Goal: Task Accomplishment & Management: Use online tool/utility

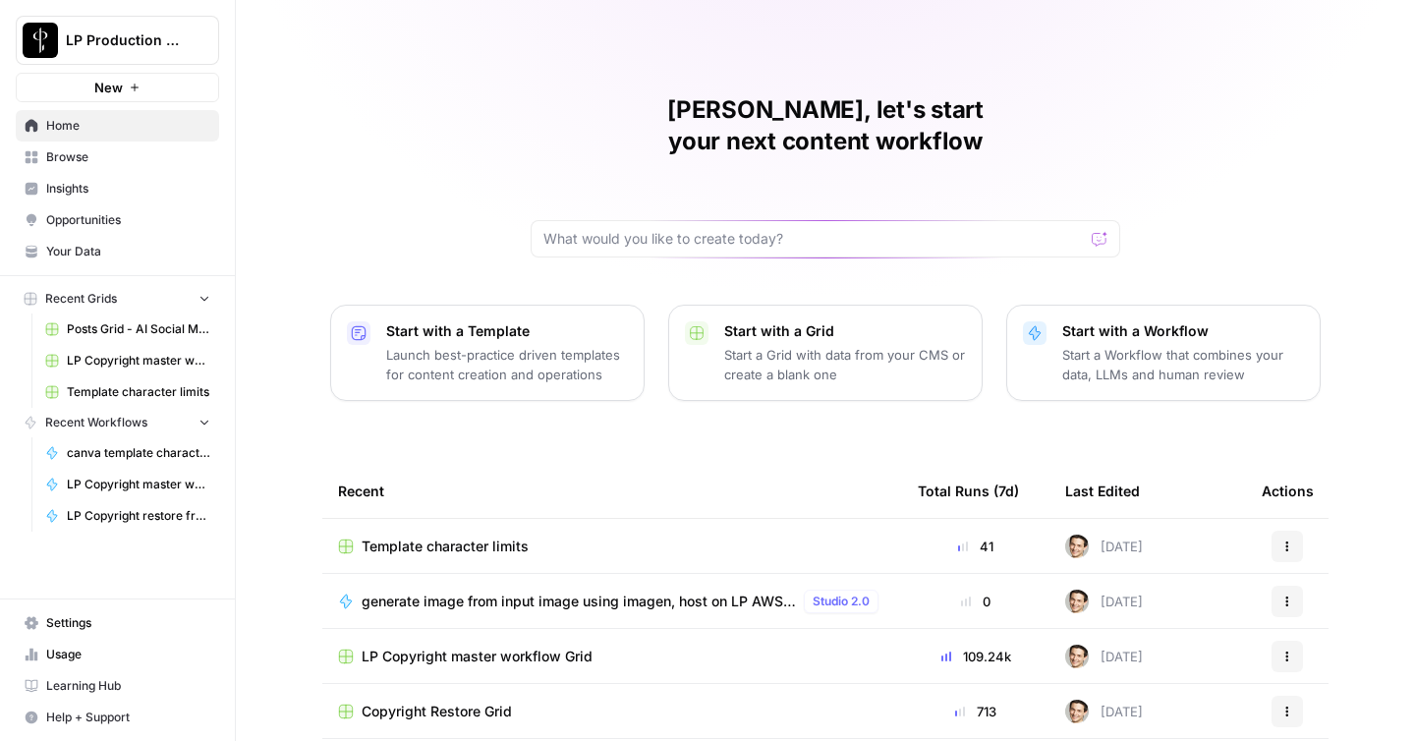
click at [74, 159] on span "Browse" at bounding box center [128, 157] width 164 height 18
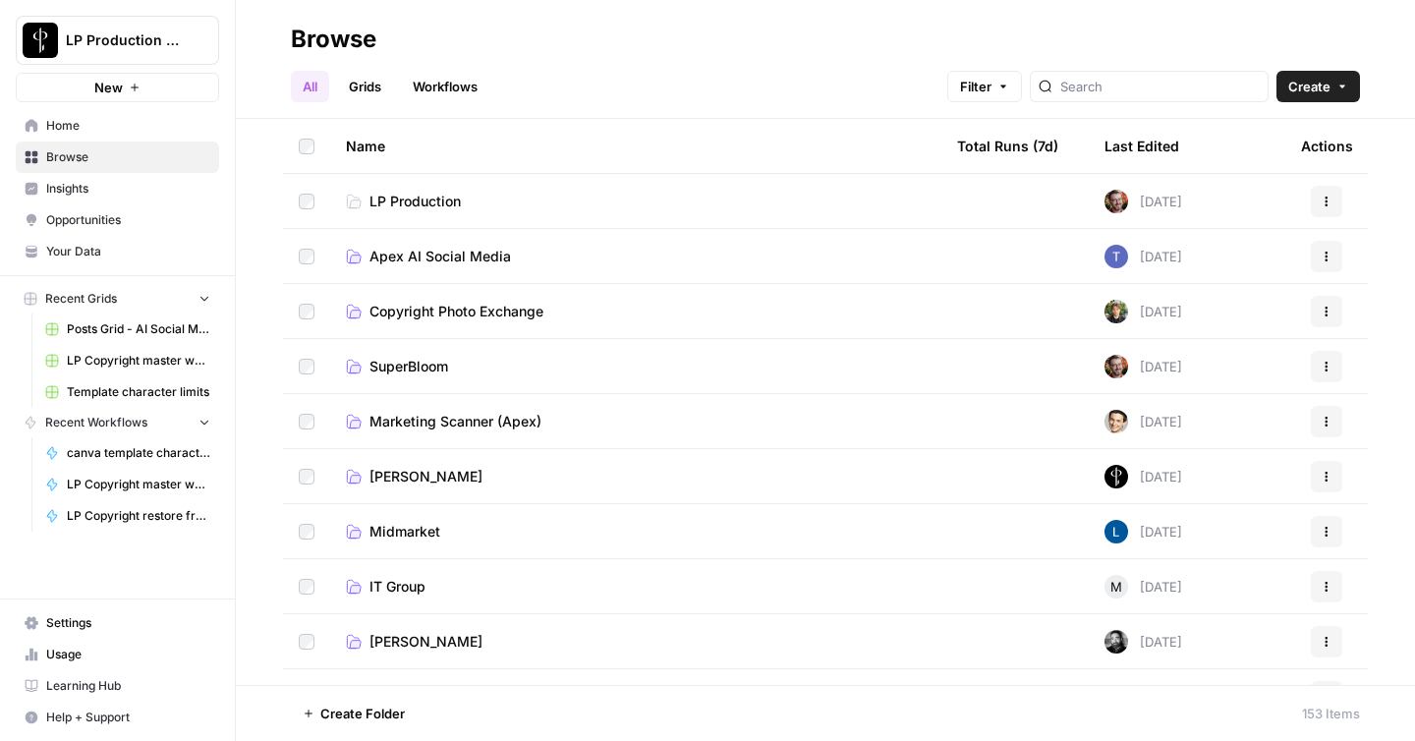
click at [469, 263] on span "Apex AI Social Media" at bounding box center [441, 257] width 142 height 20
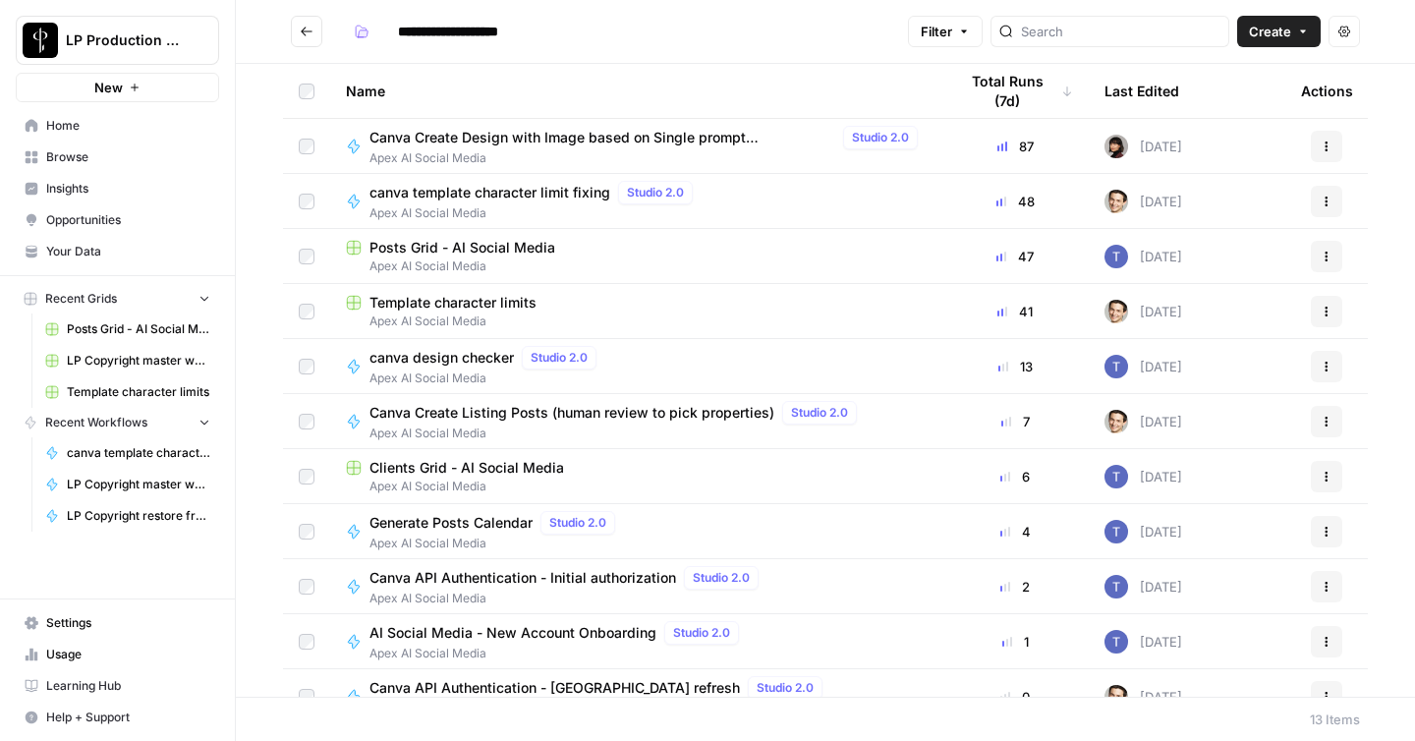
click at [557, 417] on span "Canva Create Listing Posts (human review to pick properties)" at bounding box center [572, 413] width 405 height 20
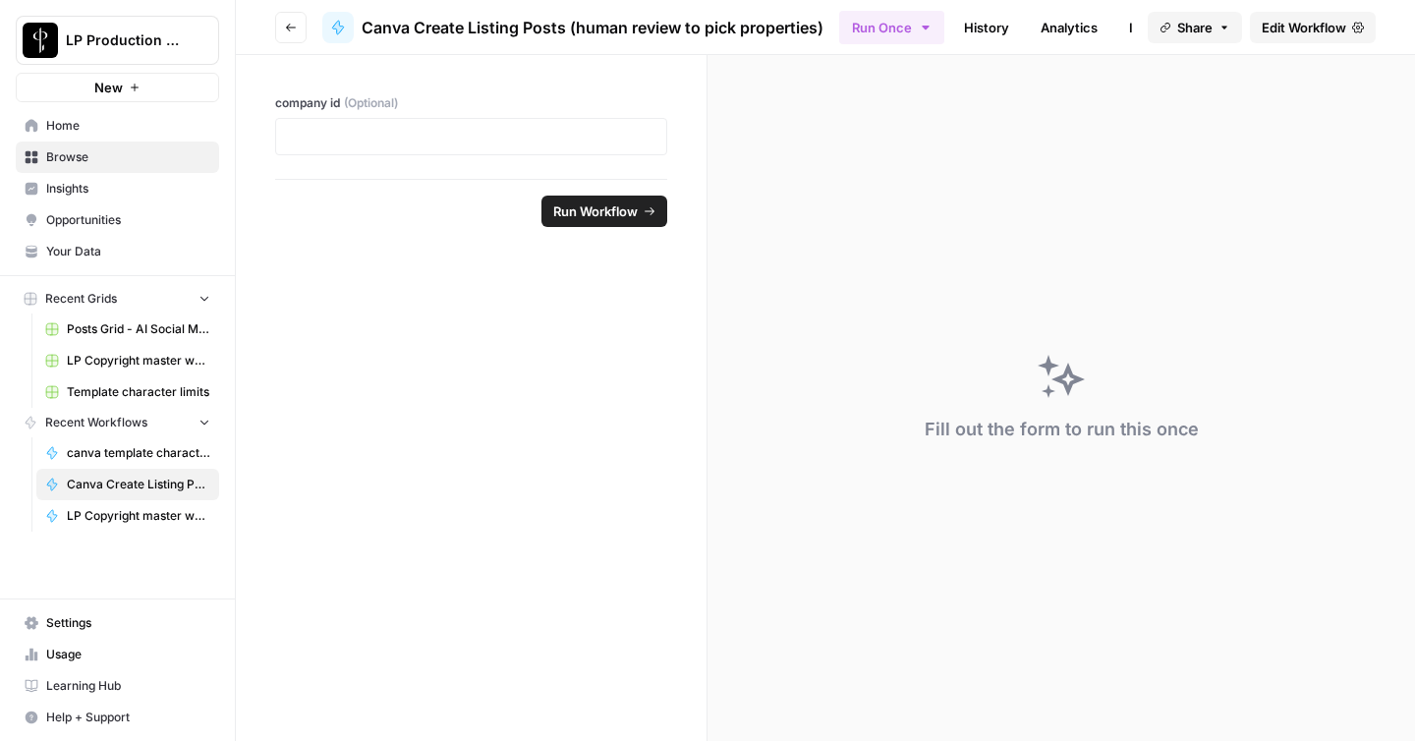
click at [1328, 33] on span "Edit Workflow" at bounding box center [1304, 28] width 85 height 20
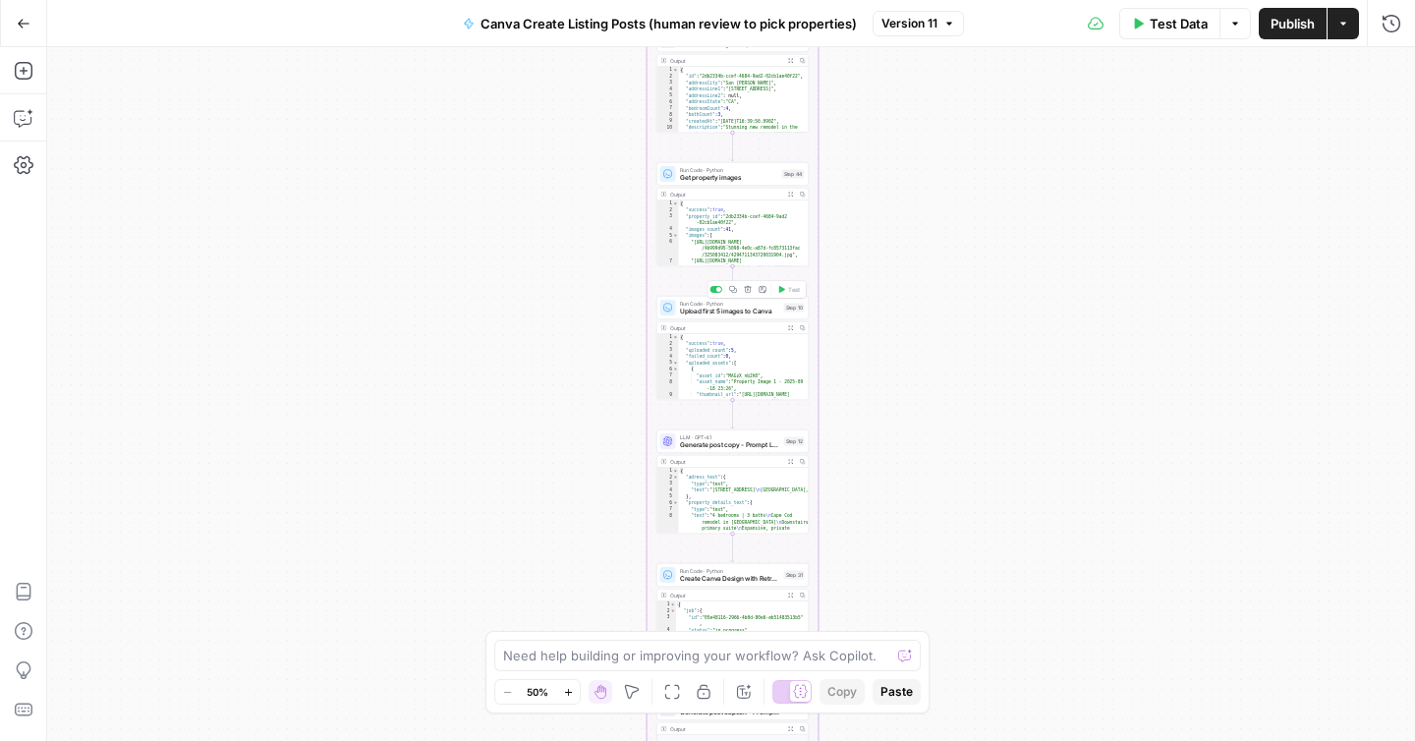
click at [753, 310] on span "Upload first 5 images to Canva" at bounding box center [730, 312] width 100 height 10
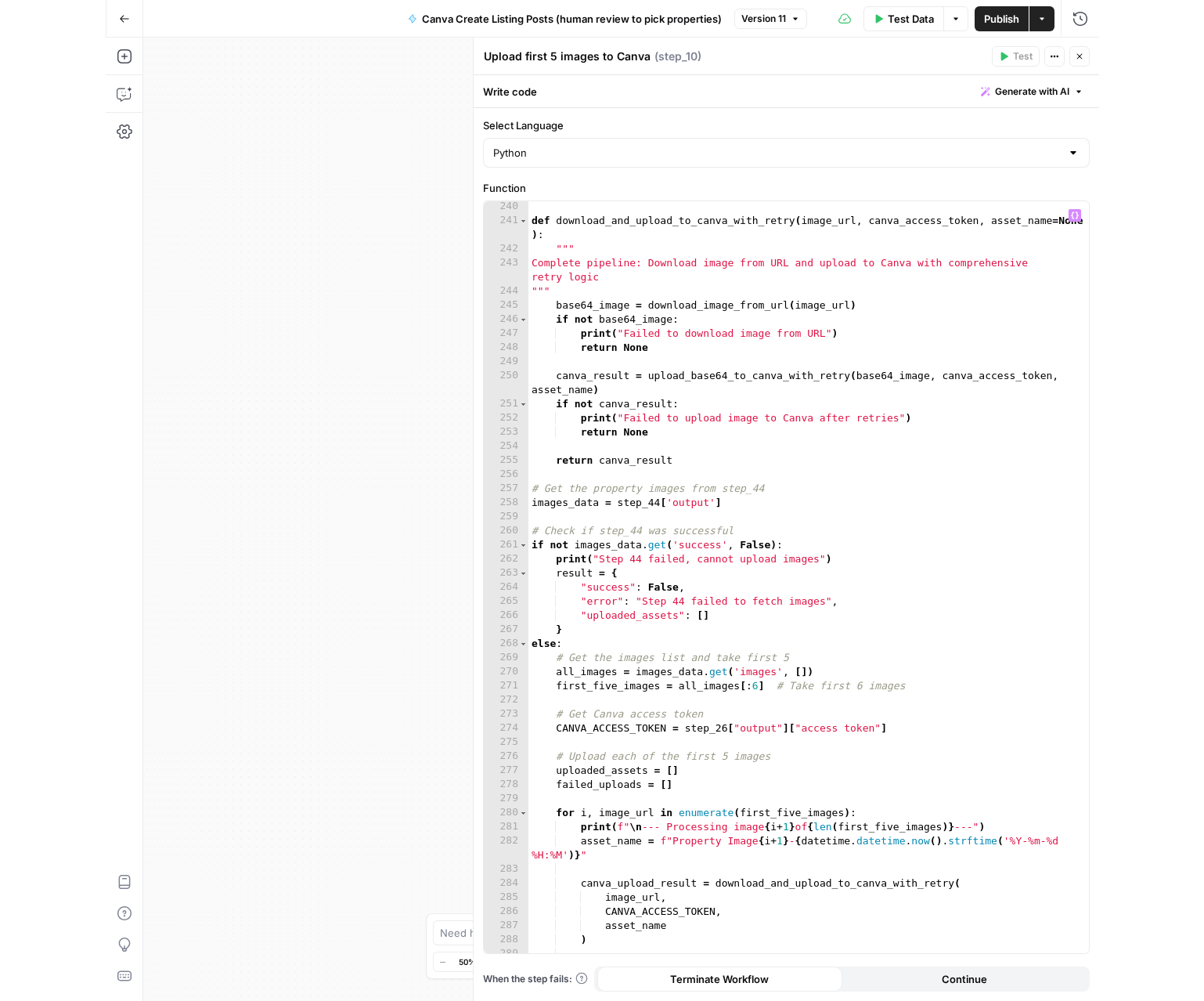
scroll to position [3559, 0]
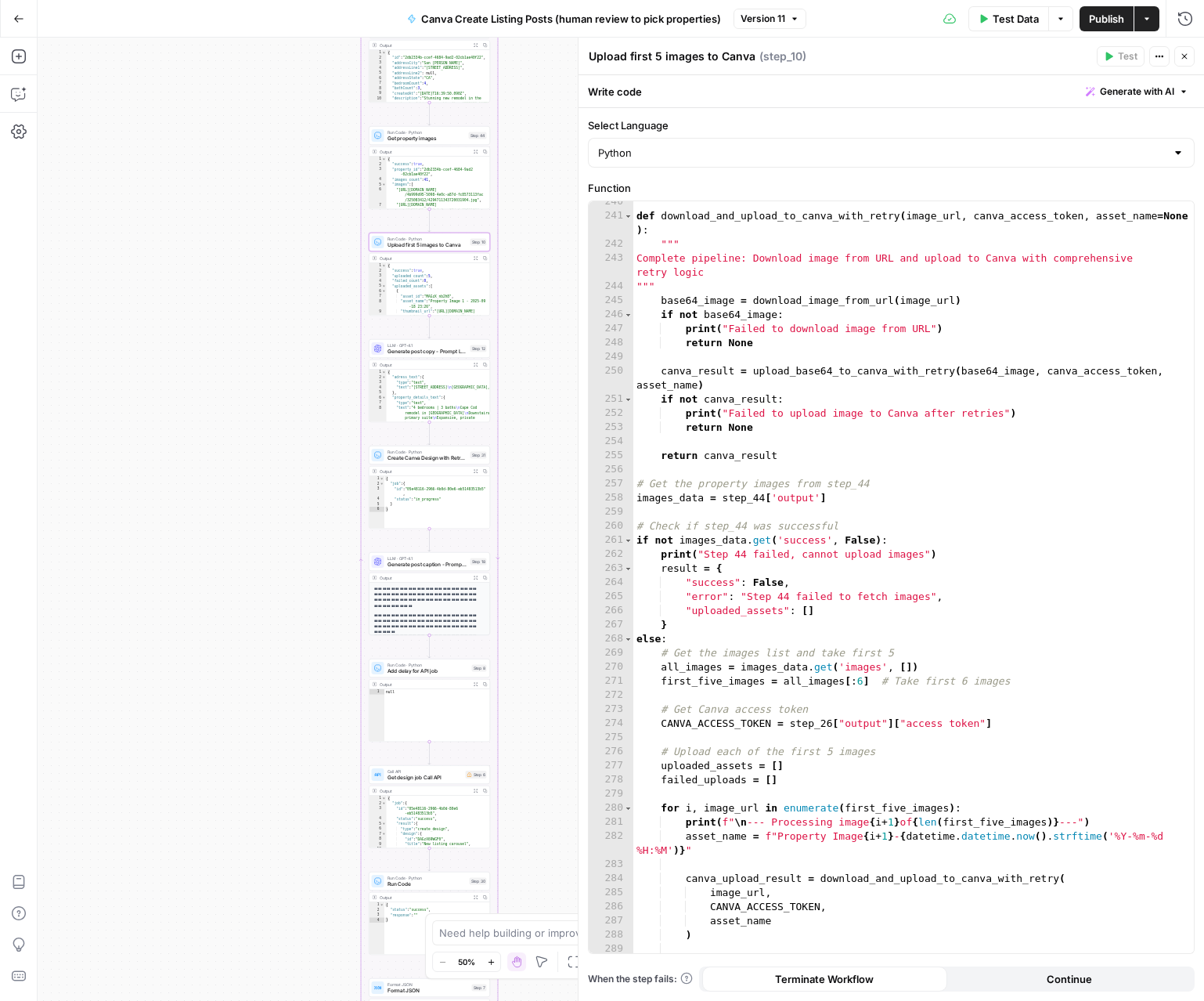
drag, startPoint x: 405, startPoint y: 325, endPoint x: 256, endPoint y: 323, distance: 149.0
click at [256, 323] on div "true false Workflow Input Settings Inputs Run Code · Python Get listings Step 3…" at bounding box center [621, 519] width 1167 height 964
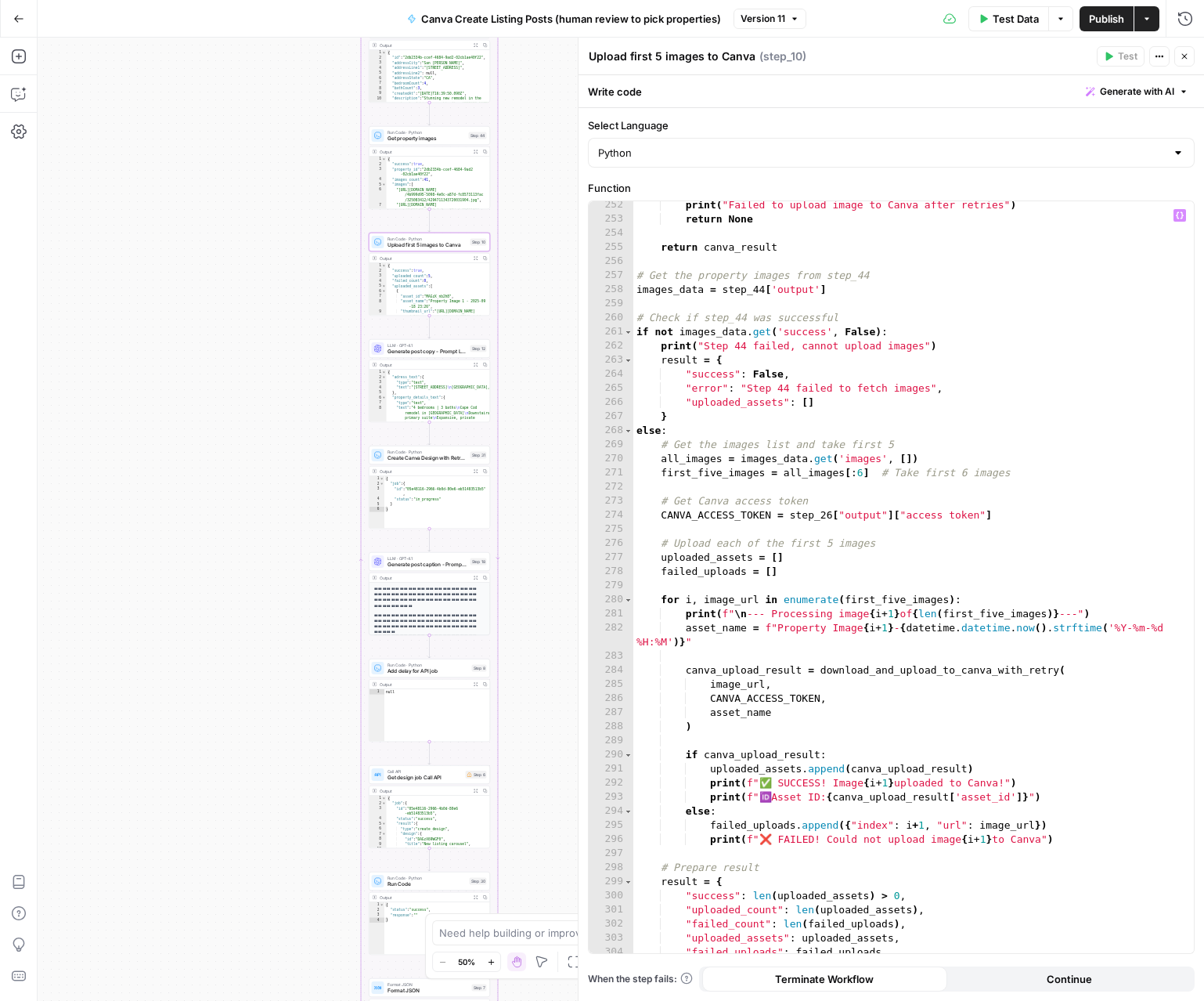
scroll to position [3767, 0]
type textarea "**********"
drag, startPoint x: 655, startPoint y: 473, endPoint x: 867, endPoint y: 474, distance: 212.0
click at [867, 474] on div "print ( "Failed to upload image to Canva after retries" ) return None return ca…" at bounding box center [914, 588] width 561 height 780
click at [1127, 85] on span "Generate with AI" at bounding box center [1137, 92] width 74 height 14
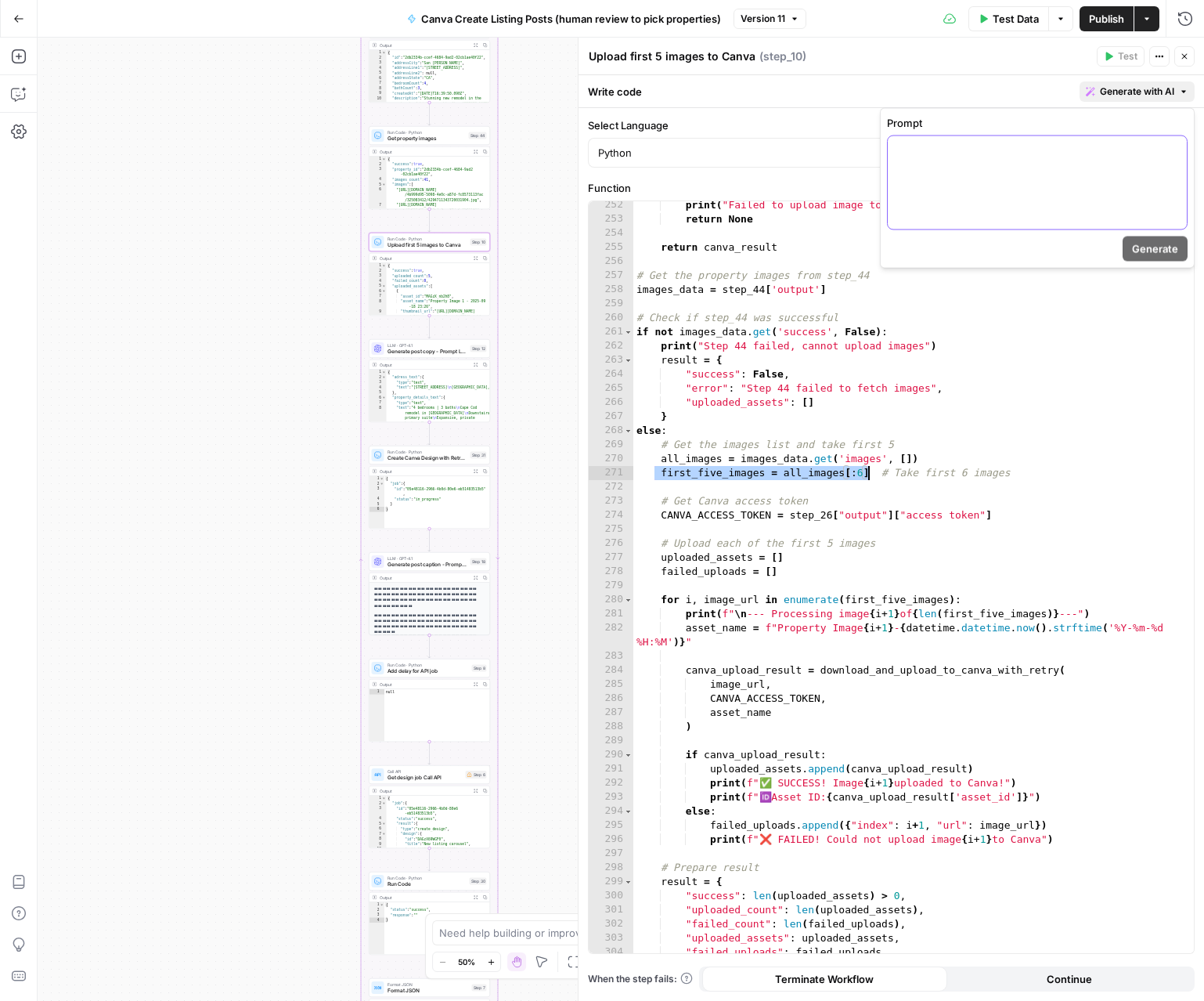
click at [1110, 156] on p at bounding box center [1037, 151] width 280 height 16
click at [935, 162] on div "**********" at bounding box center [1037, 183] width 299 height 93
click at [934, 171] on div "**********" at bounding box center [1037, 183] width 299 height 93
click at [1127, 151] on p "**********" at bounding box center [1037, 151] width 280 height 16
click at [1127, 253] on span "Generate" at bounding box center [1155, 249] width 46 height 16
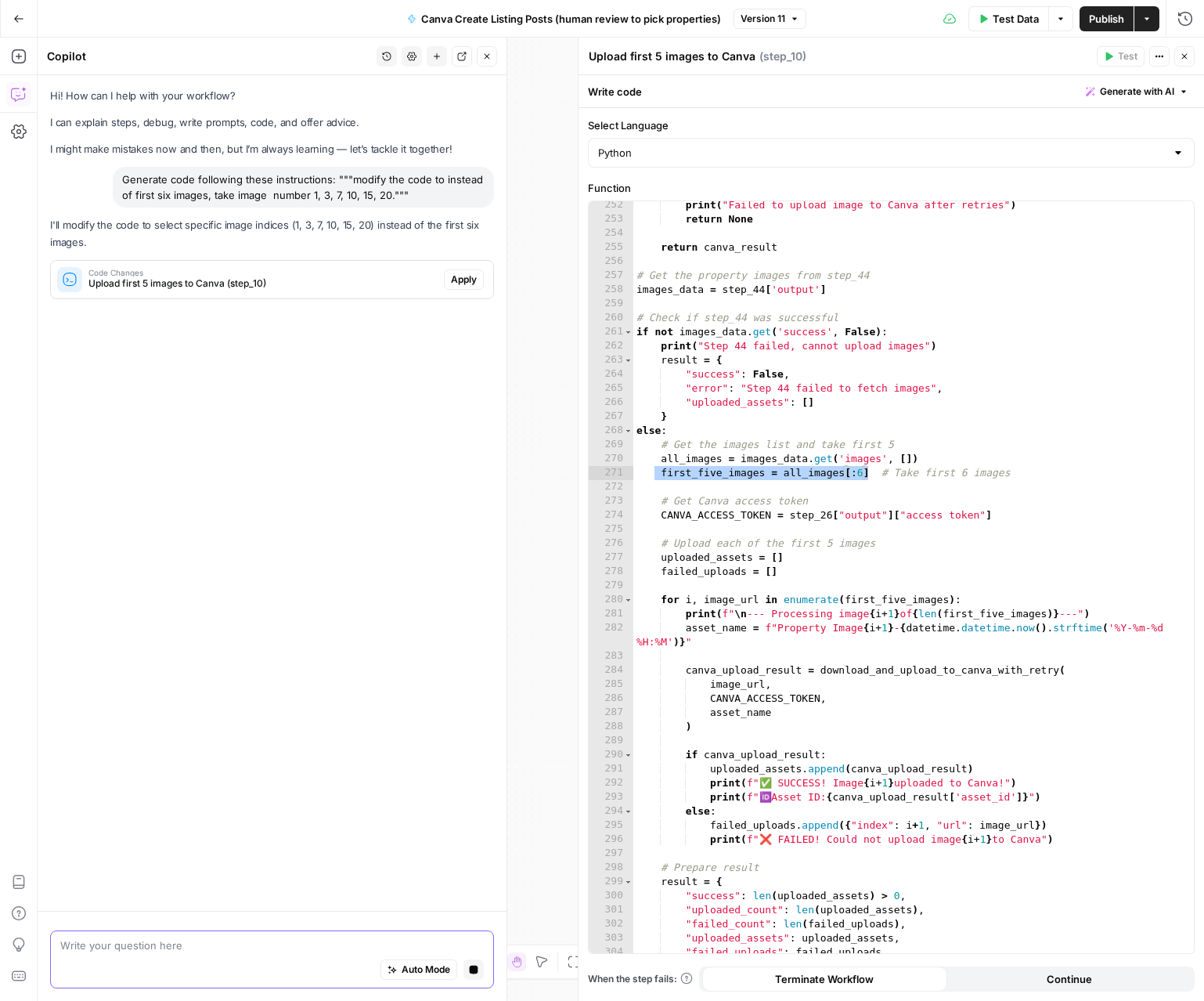
scroll to position [0, 0]
click at [460, 273] on span "Apply" at bounding box center [464, 280] width 25 height 14
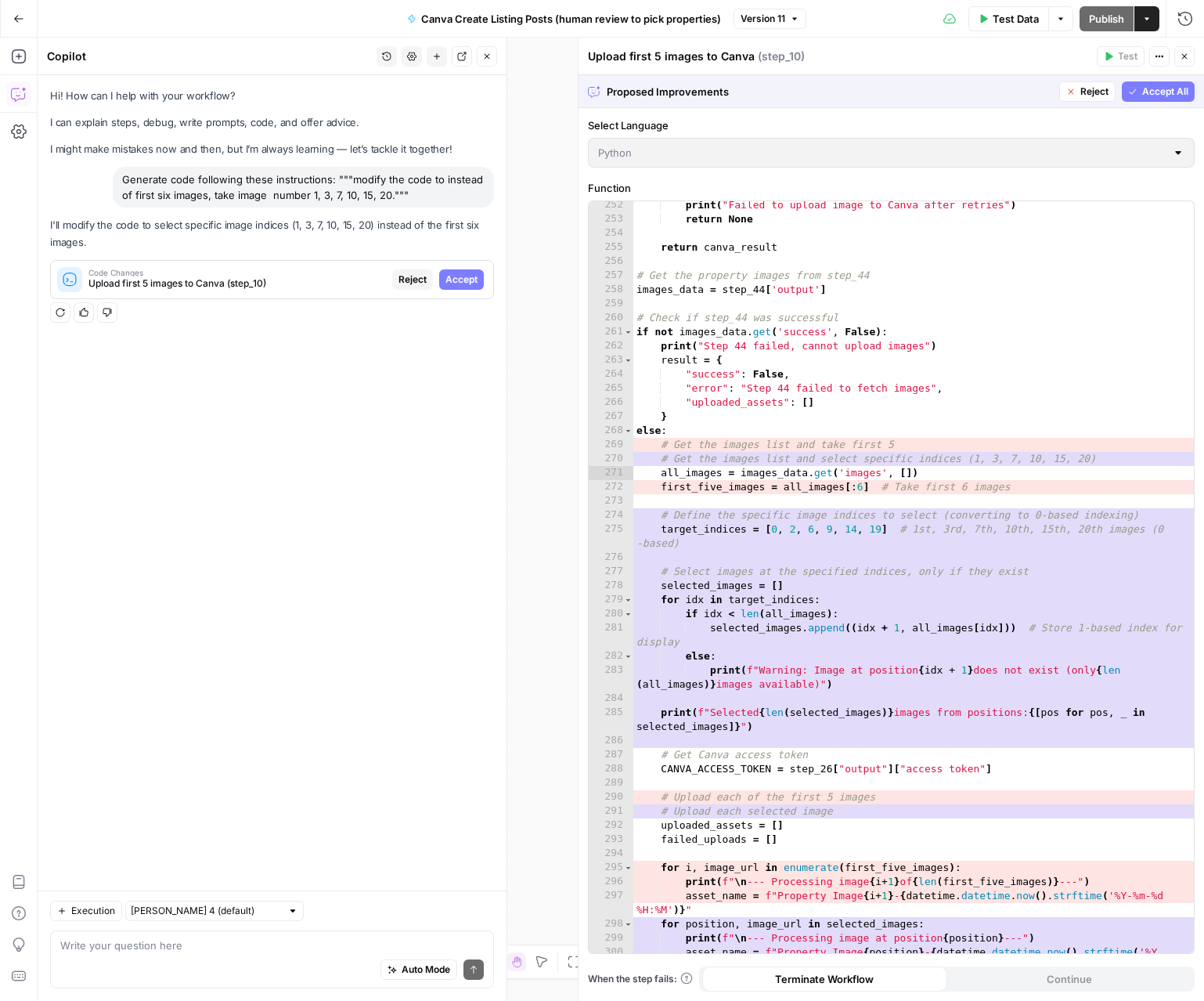
click at [1127, 96] on button "Accept All" at bounding box center [1158, 92] width 73 height 21
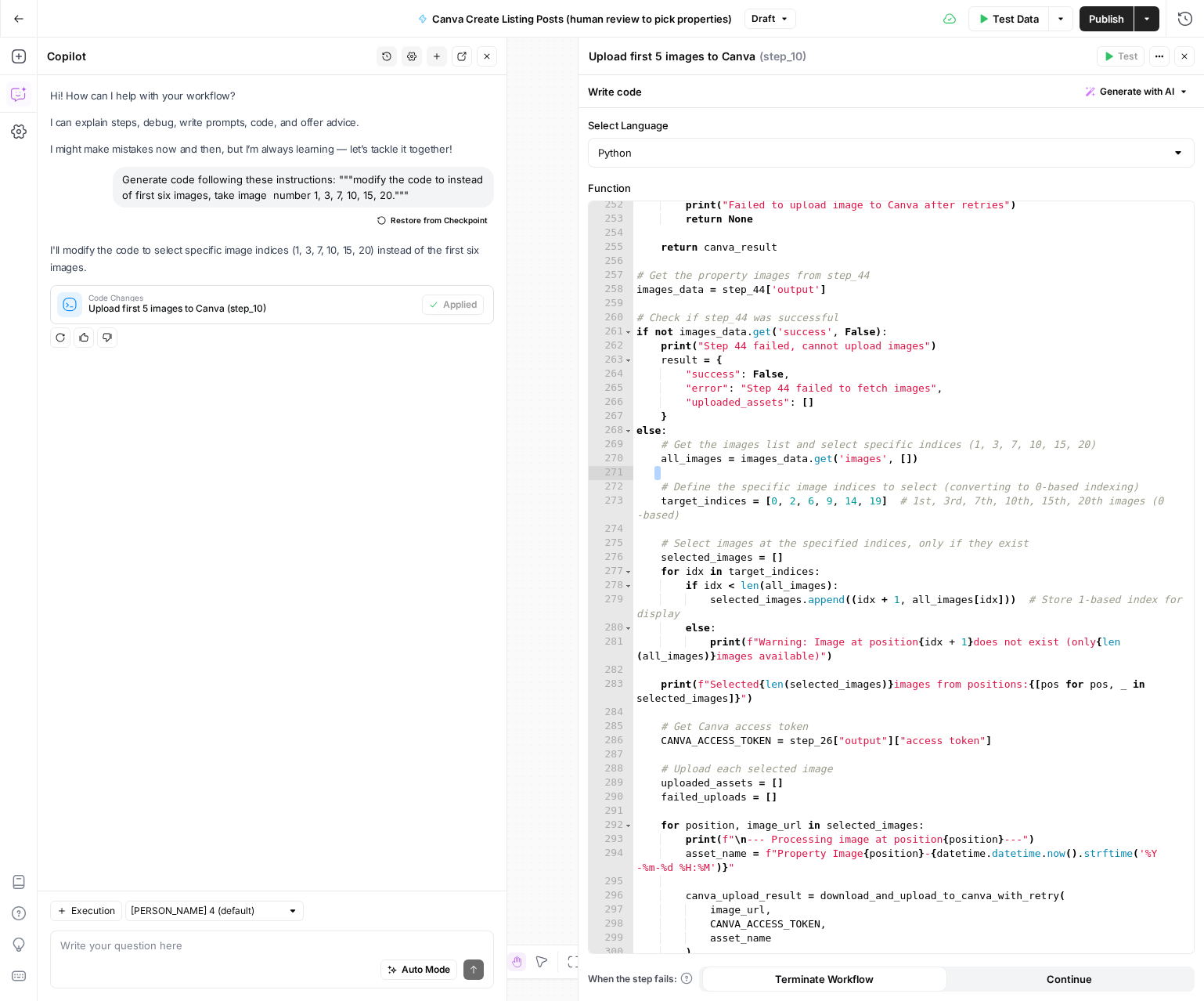
click at [1118, 88] on span "Generate with AI" at bounding box center [1137, 92] width 74 height 14
click at [1072, 167] on div at bounding box center [1037, 183] width 299 height 93
type textarea "**********"
click at [831, 516] on div "print ( "Failed to upload image to Canva after retries" ) return None return ca…" at bounding box center [914, 588] width 561 height 780
drag, startPoint x: 881, startPoint y: 500, endPoint x: 655, endPoint y: 500, distance: 226.0
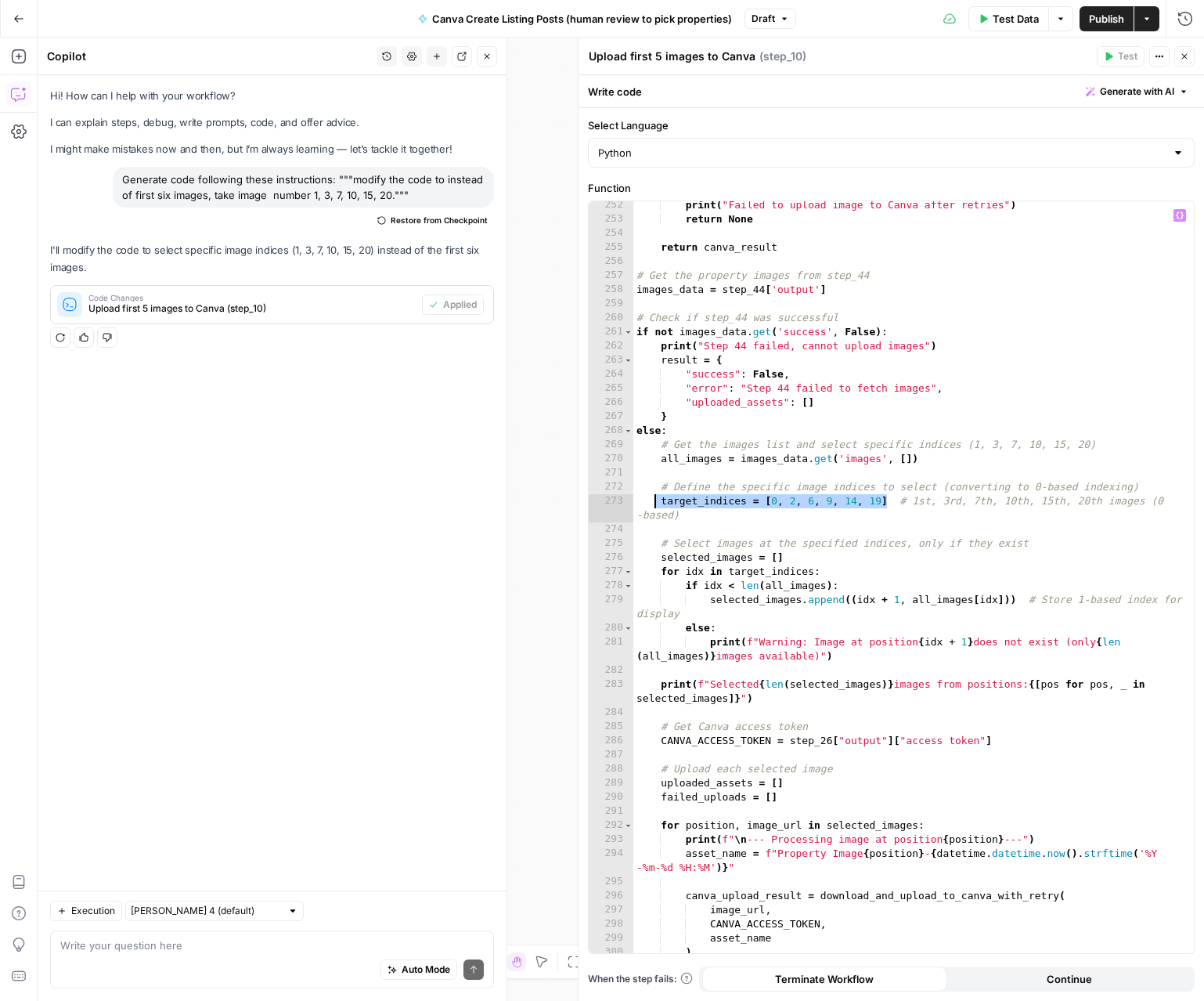
click at [655, 500] on div "print ( "Failed to upload image to Canva after retries" ) return None return ca…" at bounding box center [914, 588] width 561 height 780
click at [1127, 92] on span "Generate with AI" at bounding box center [1137, 92] width 74 height 14
click at [1052, 204] on div at bounding box center [1037, 183] width 299 height 93
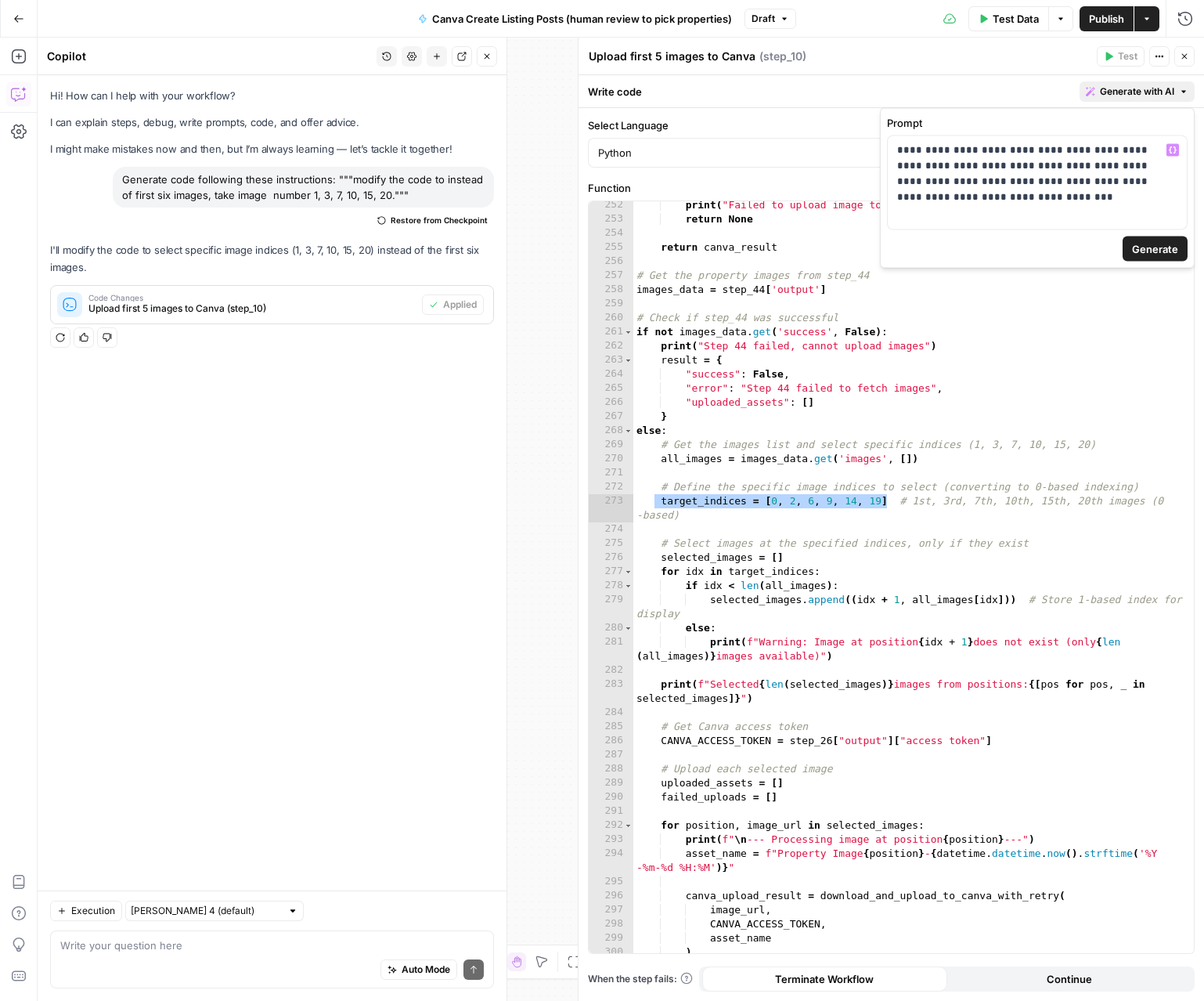
click at [1127, 249] on span "Generate" at bounding box center [1155, 249] width 46 height 16
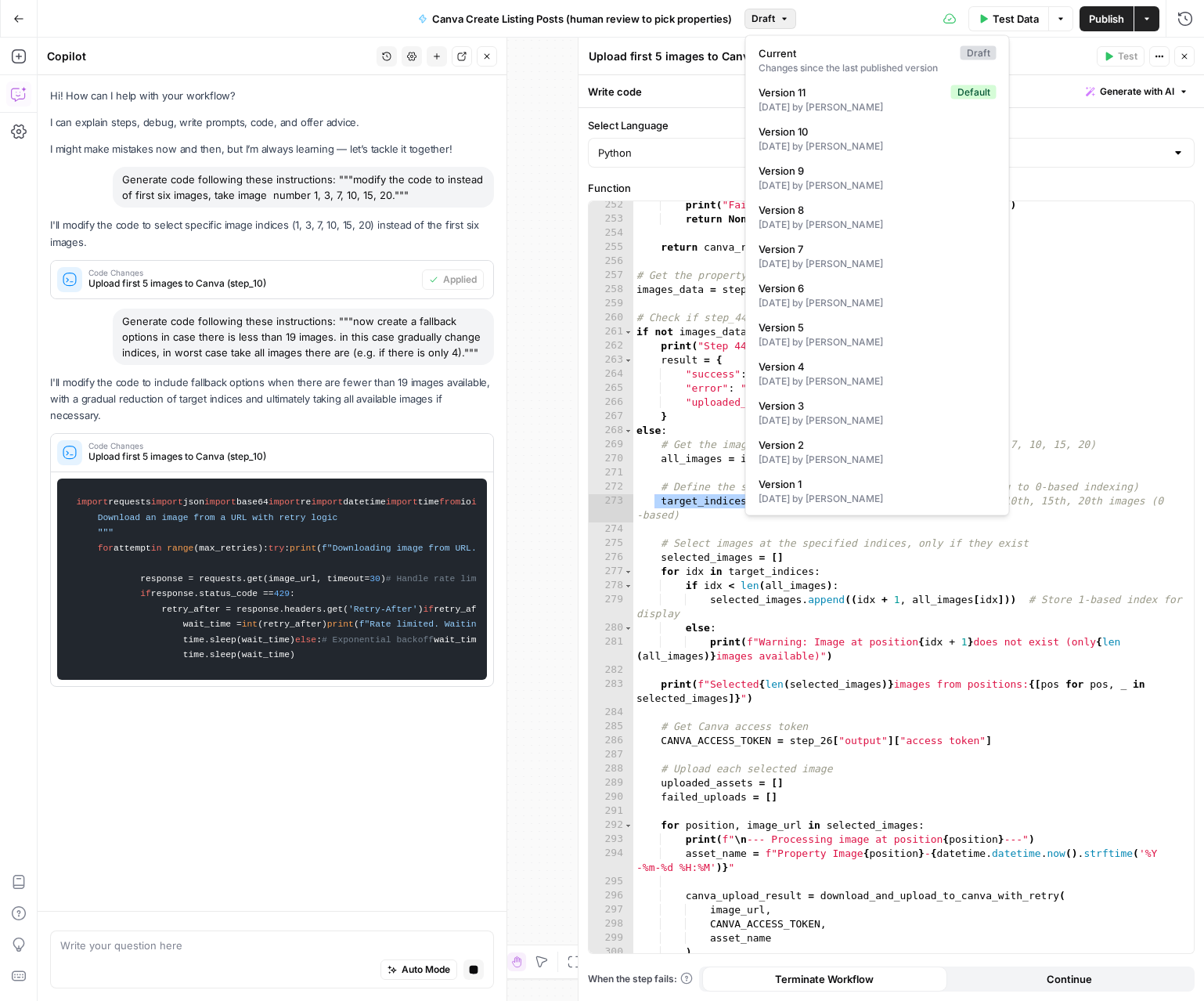
click at [786, 16] on icon "button" at bounding box center [785, 19] width 10 height 10
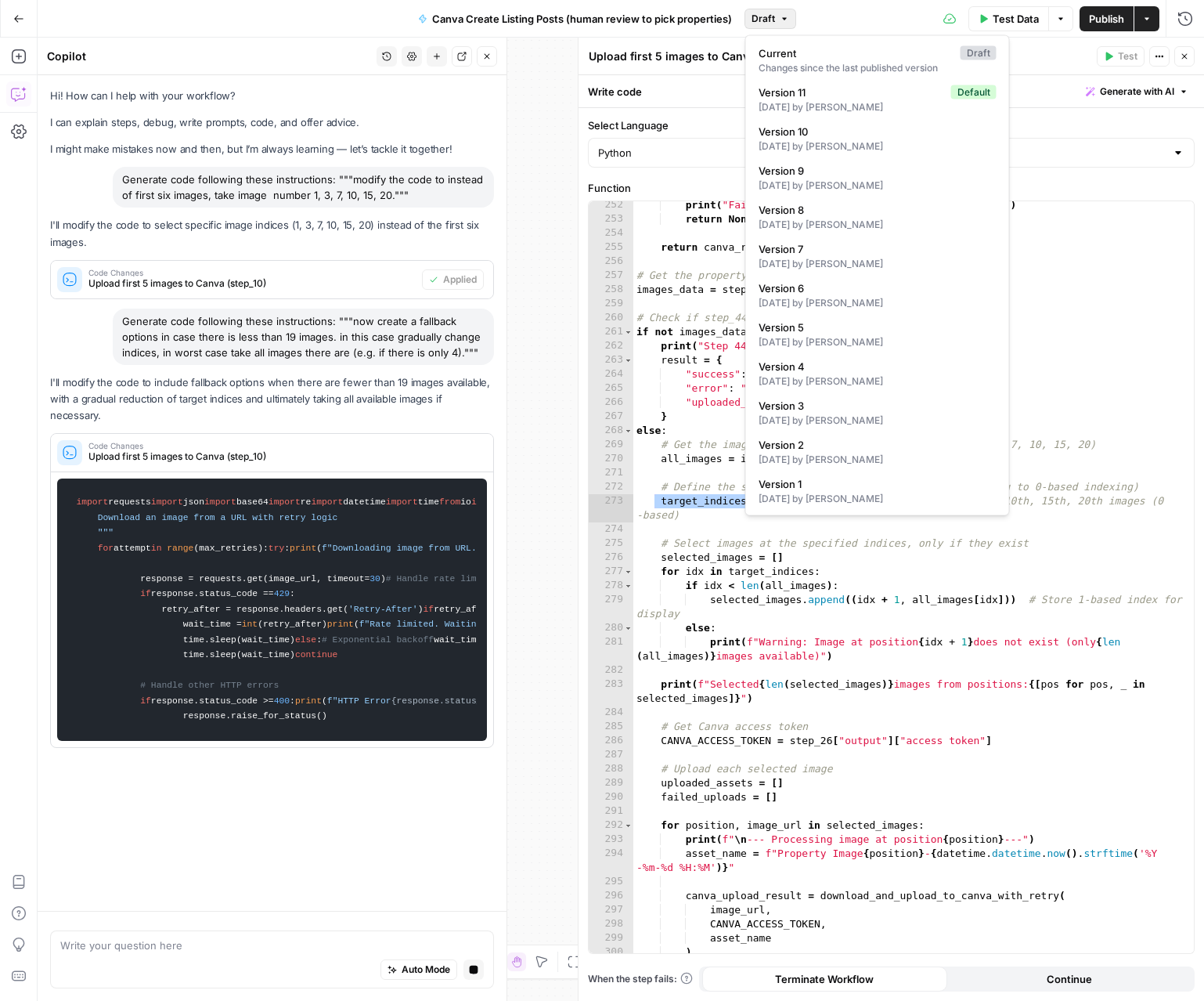
click at [813, 17] on div "Test Data Options Publish Actions Run History" at bounding box center [1000, 18] width 409 height 37
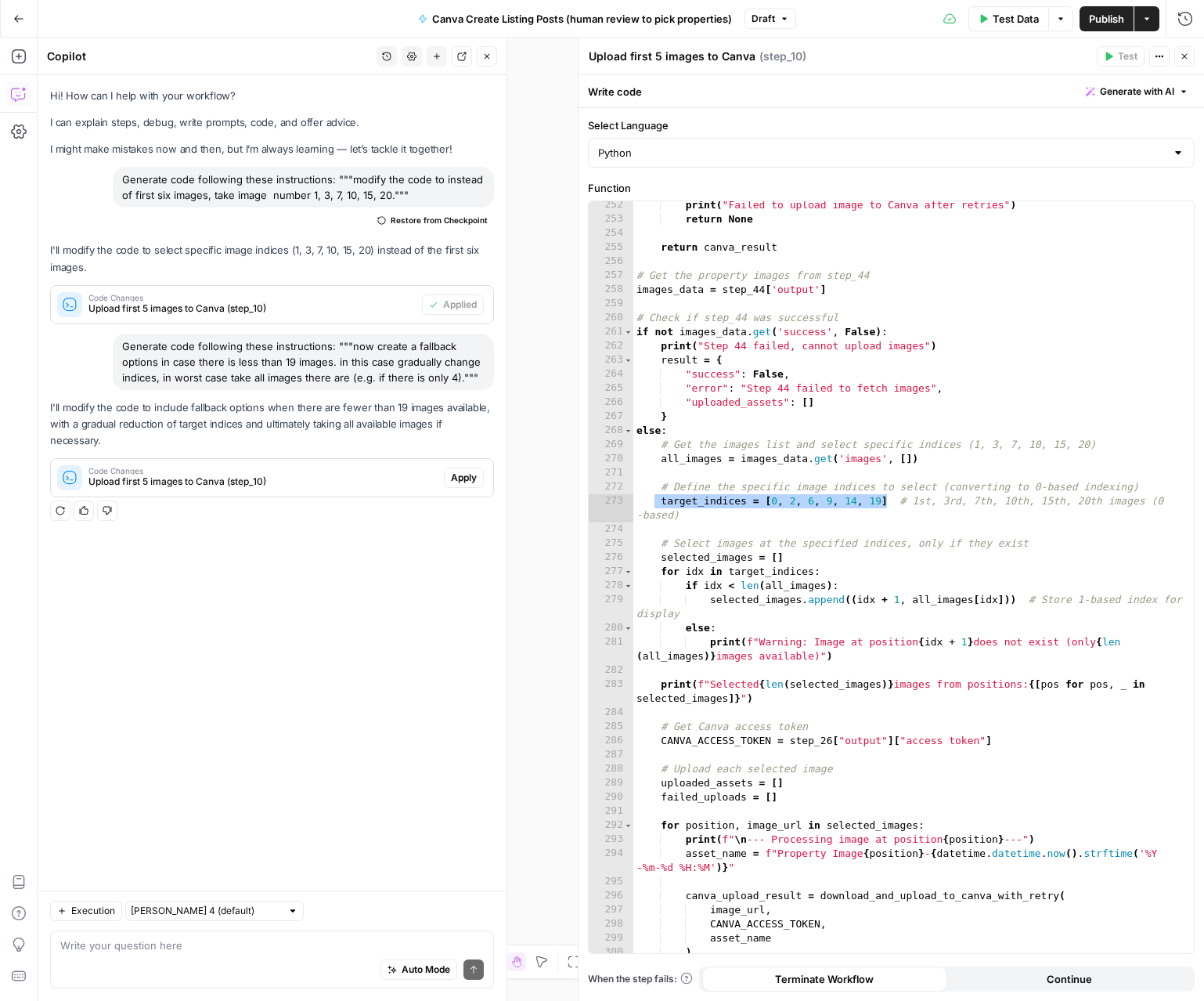
click at [457, 471] on span "Apply" at bounding box center [464, 478] width 25 height 14
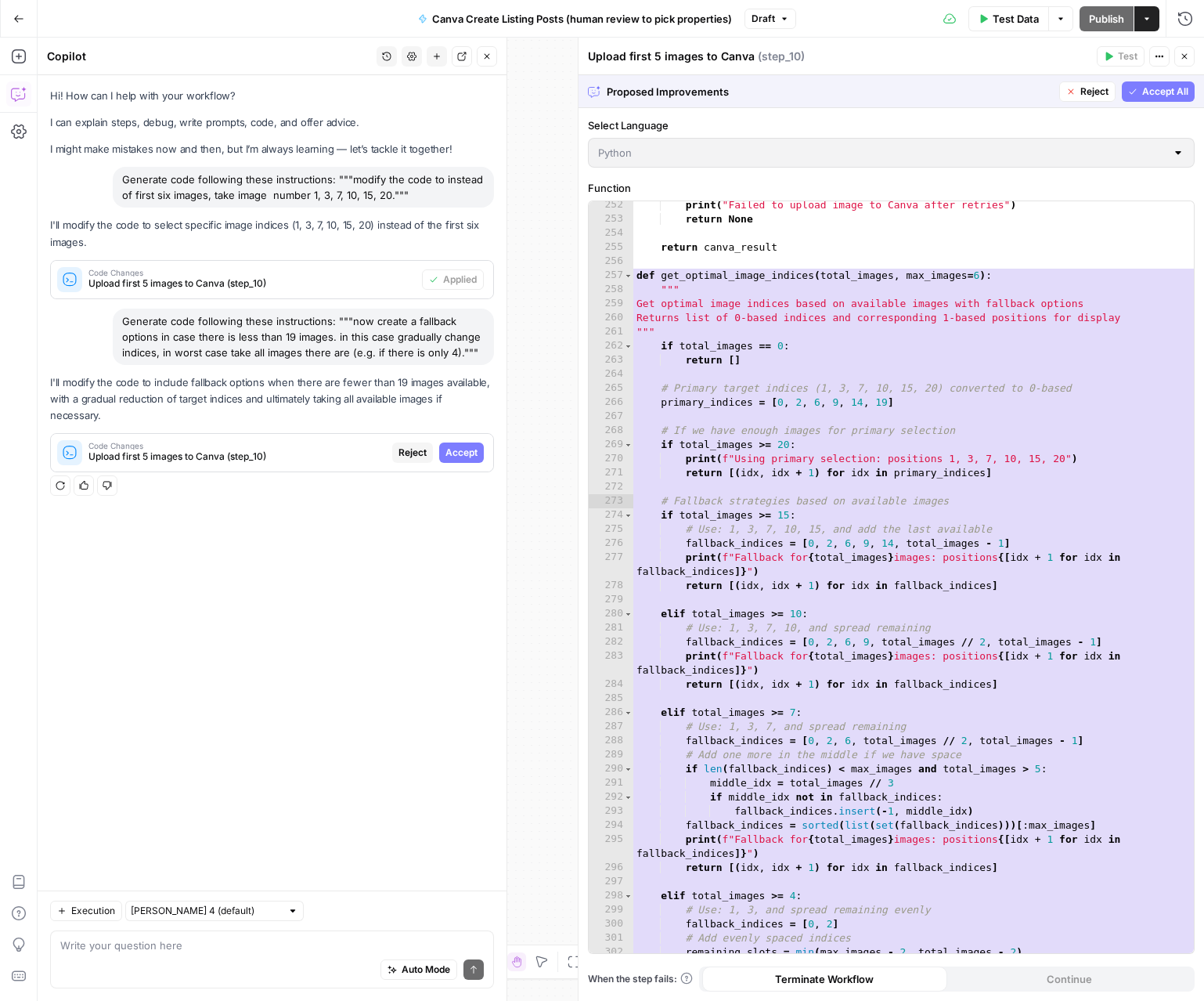
click at [1127, 91] on span "Accept All" at bounding box center [1166, 92] width 46 height 14
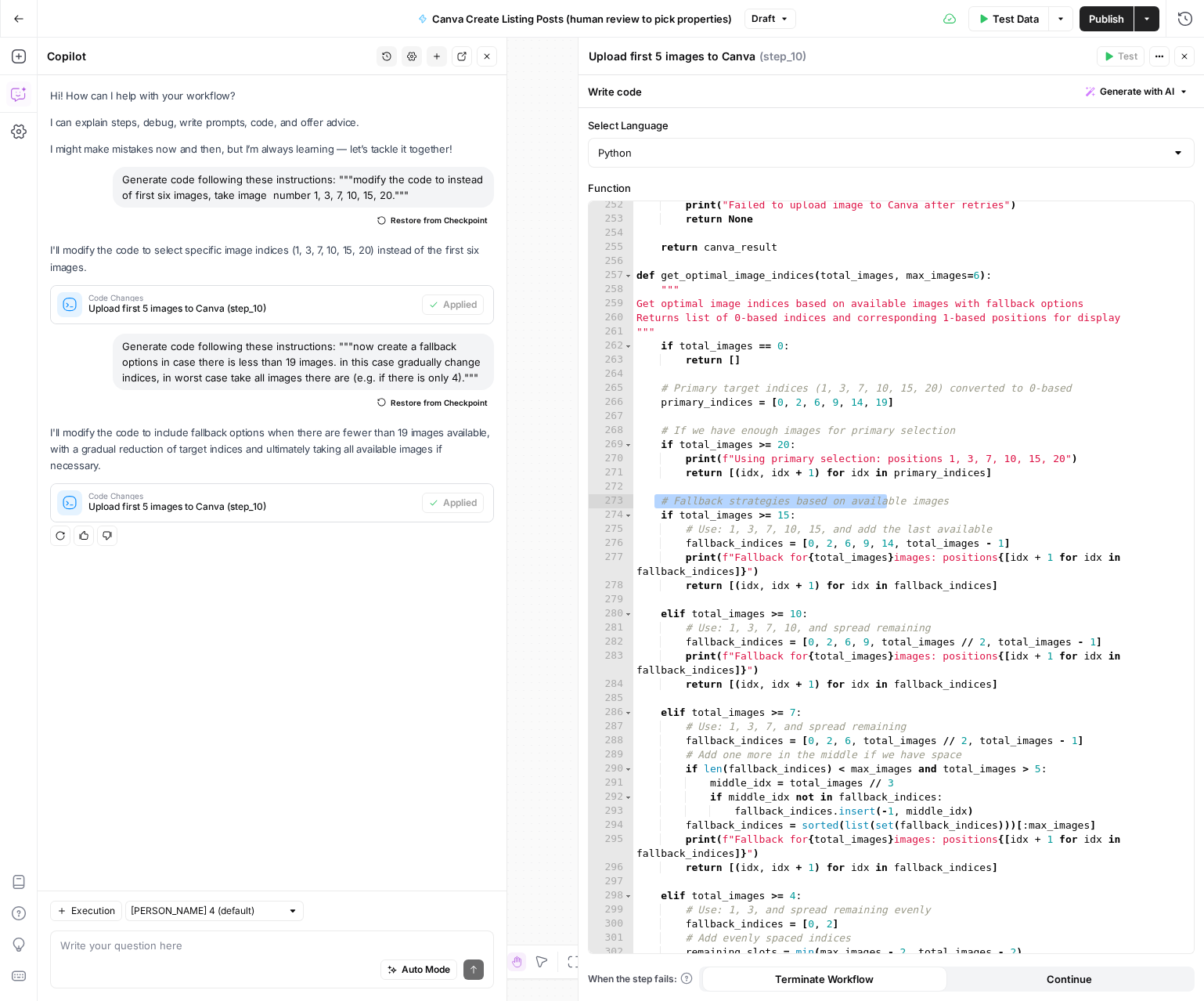
click at [1098, 22] on span "Publish" at bounding box center [1107, 19] width 35 height 16
